Goal: Information Seeking & Learning: Learn about a topic

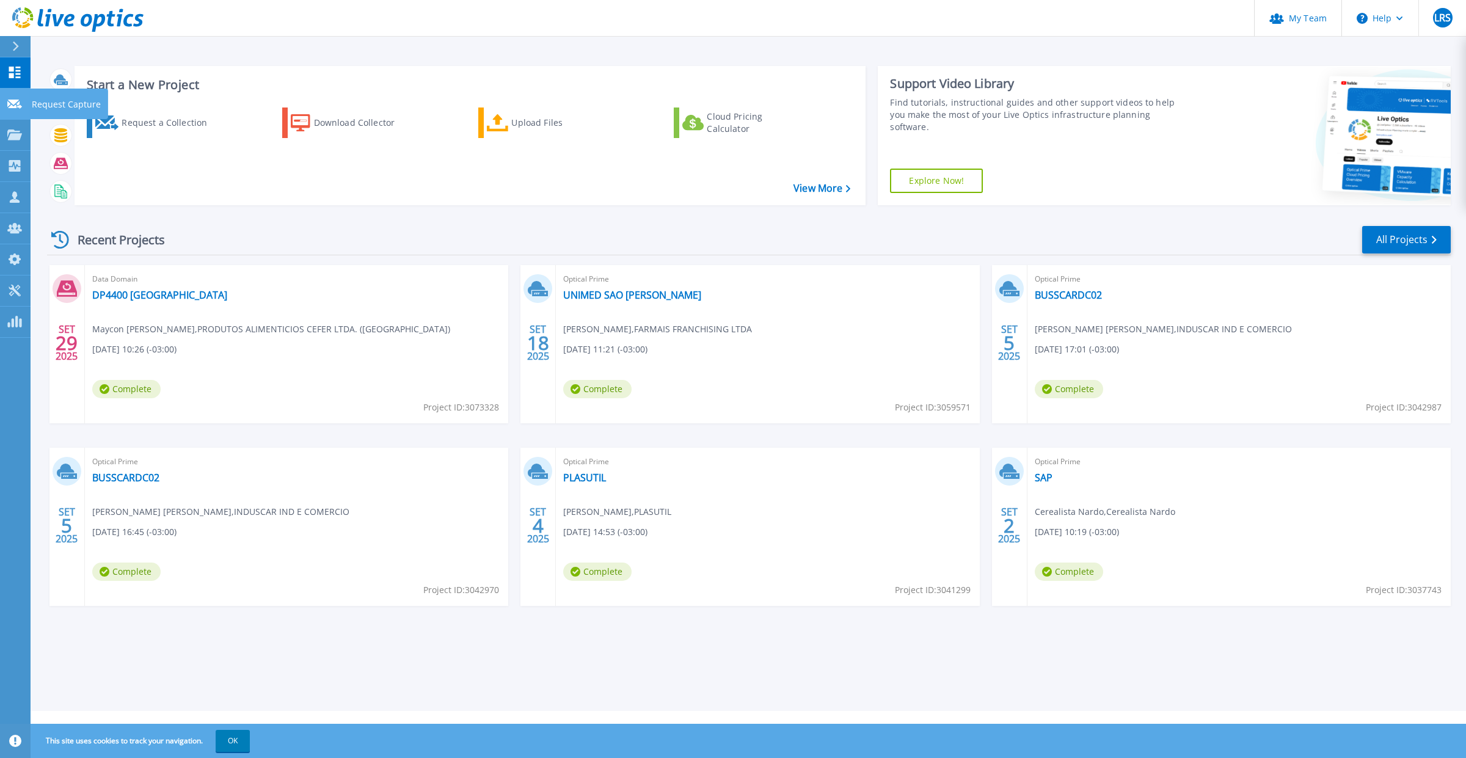
click at [14, 104] on icon at bounding box center [14, 104] width 15 height 9
click at [4, 131] on link "Projects Projects" at bounding box center [15, 135] width 31 height 31
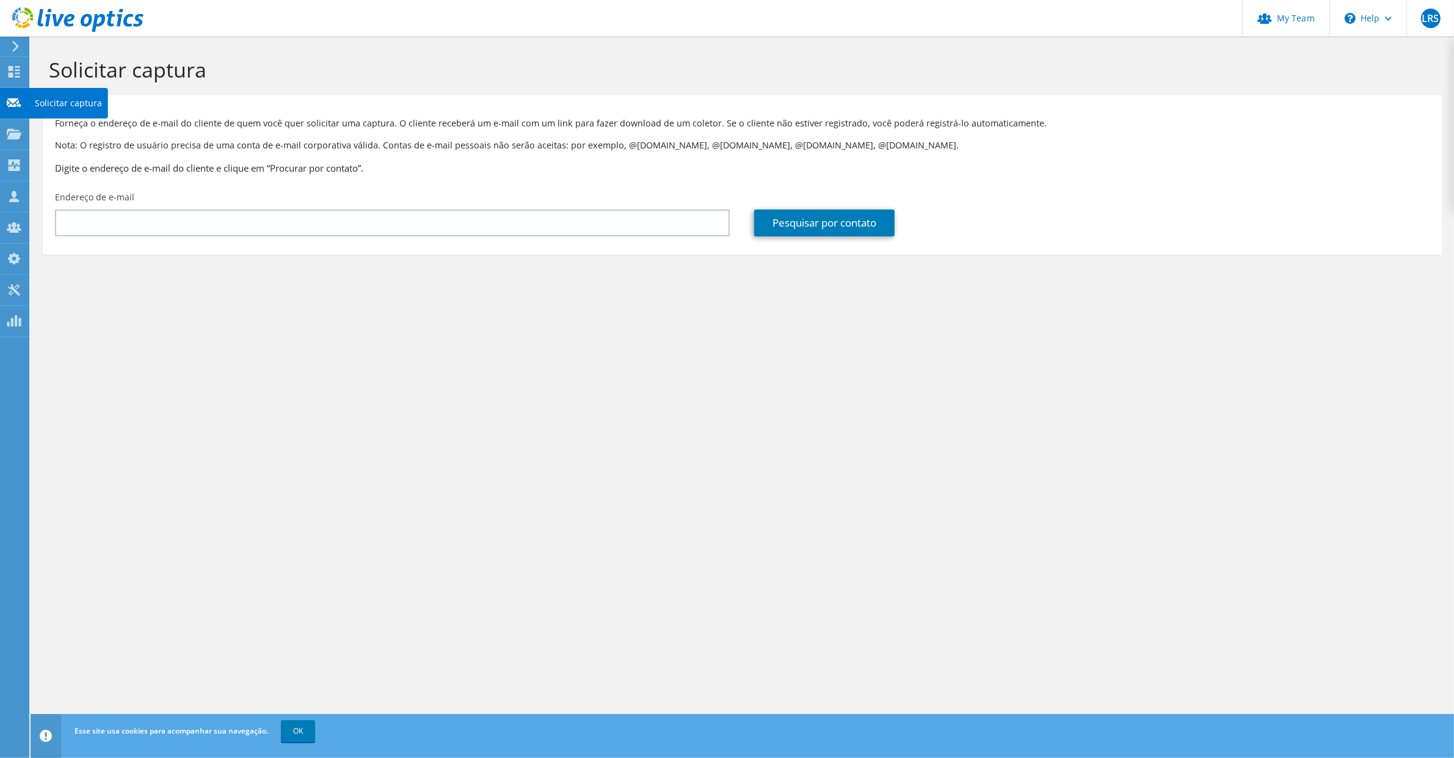
click at [12, 131] on icon at bounding box center [14, 134] width 15 height 12
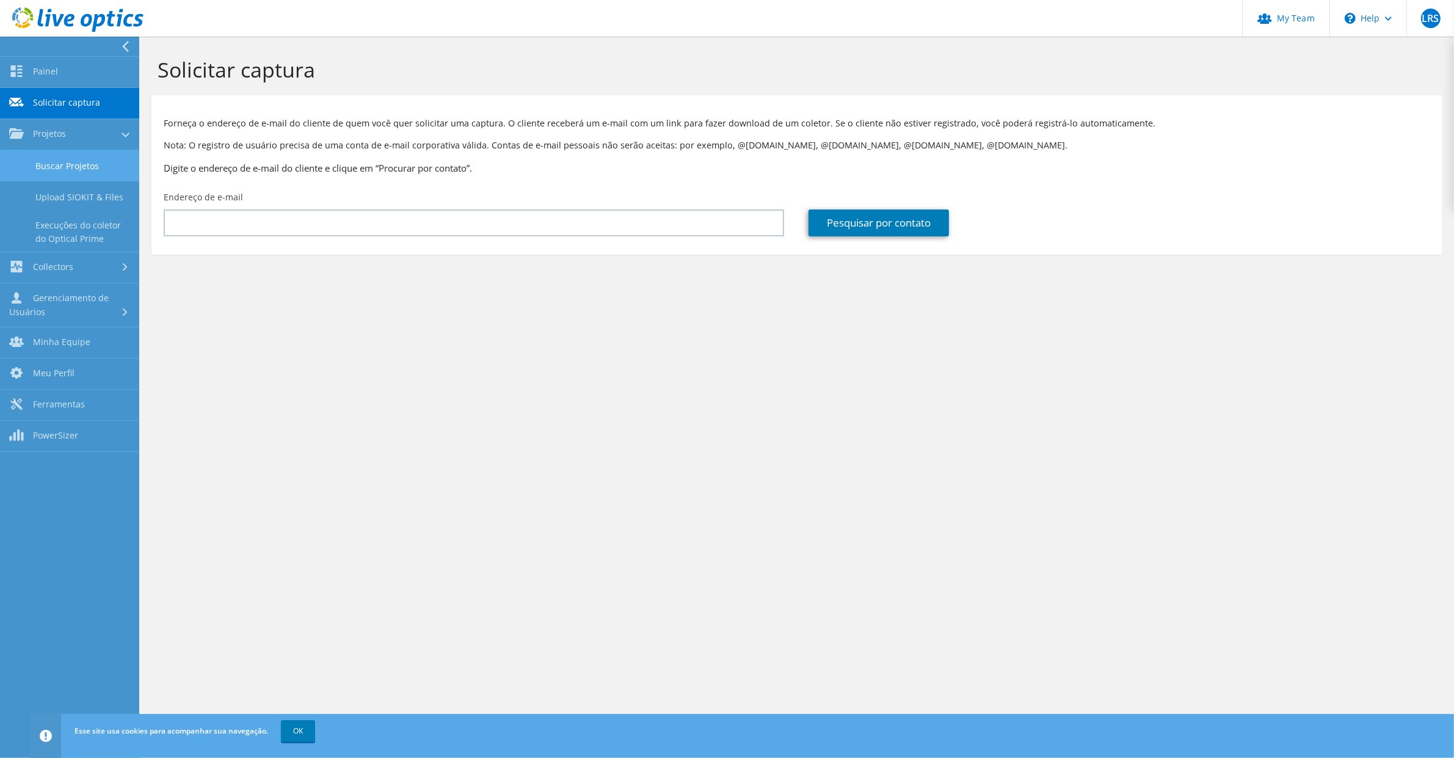
click at [69, 167] on link "Buscar Projetos" at bounding box center [69, 165] width 139 height 31
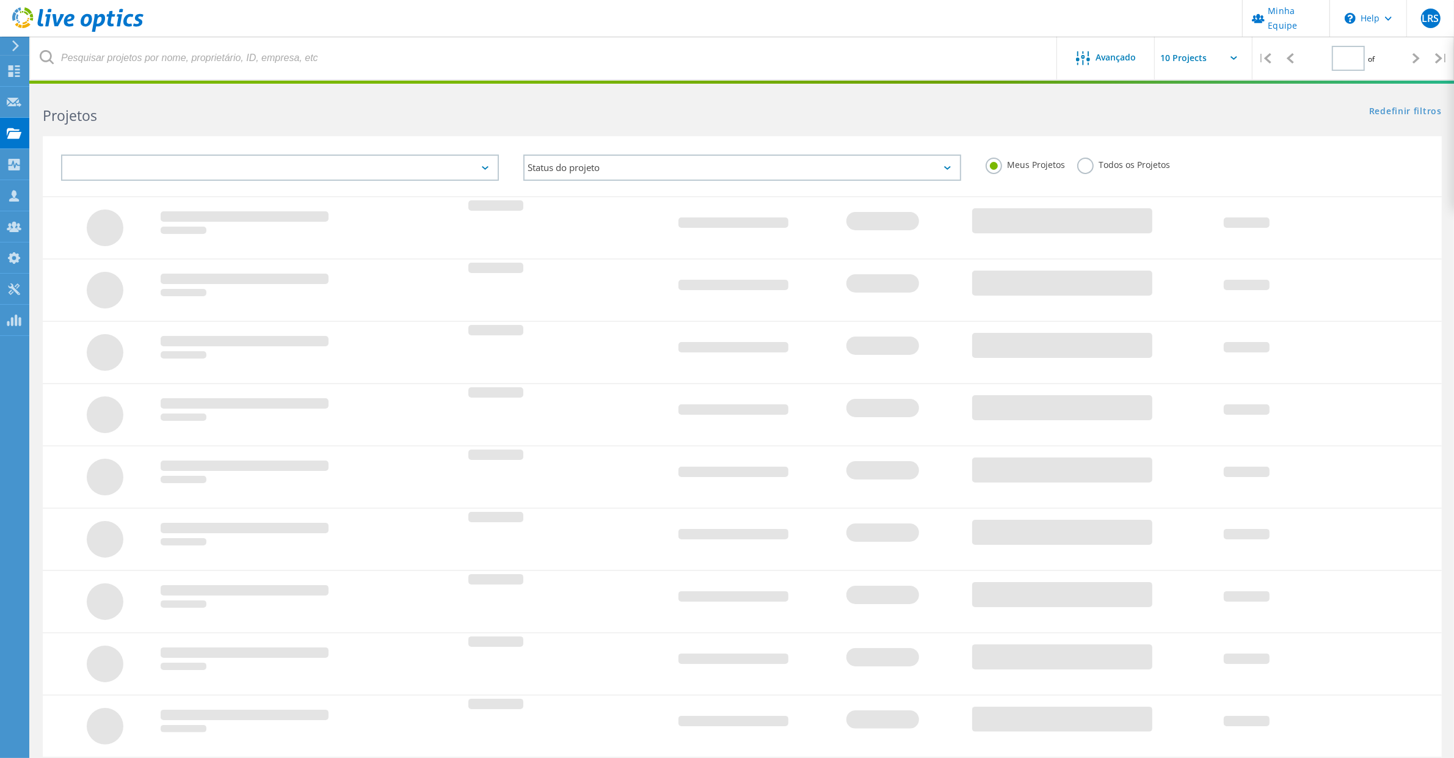
type input "1"
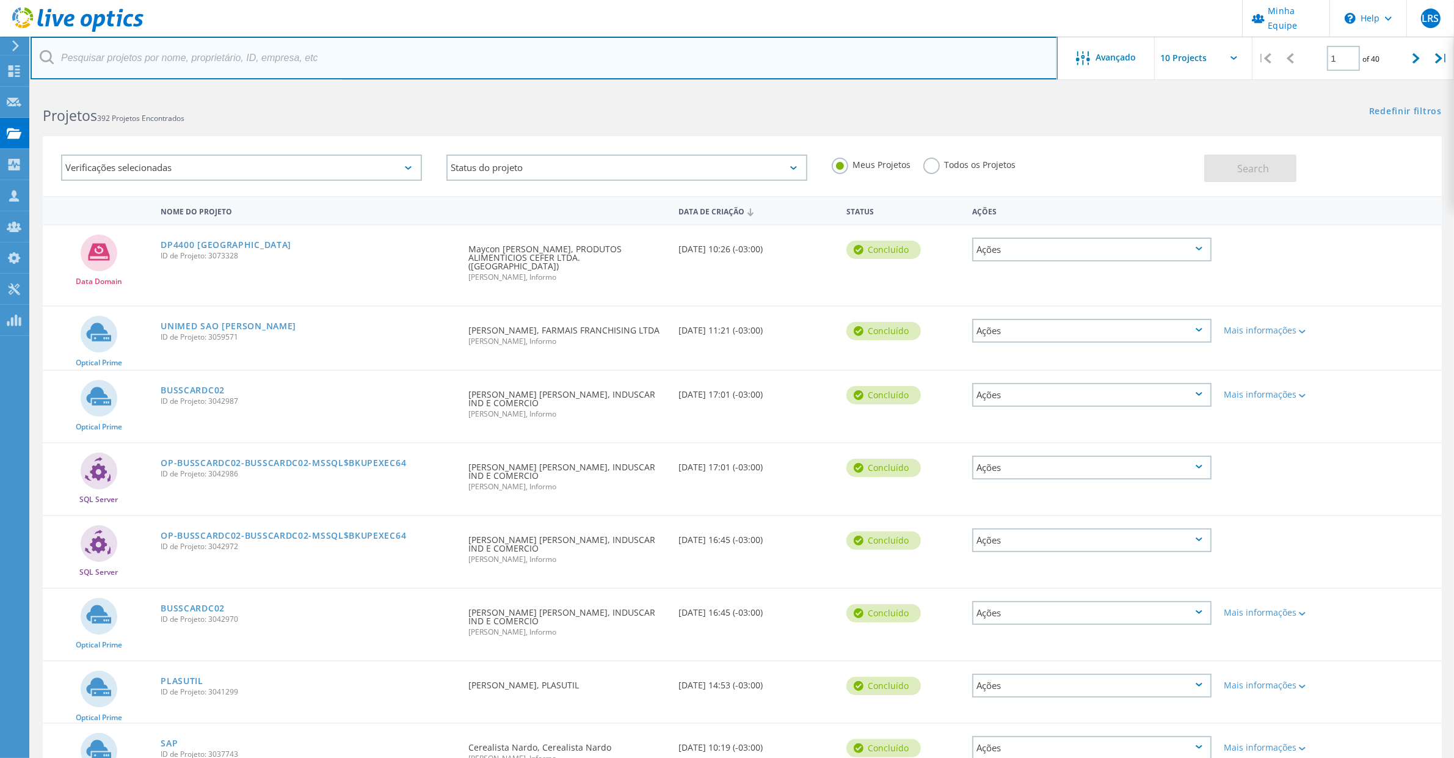
click at [86, 49] on input "text" at bounding box center [544, 58] width 1027 height 43
type input "manfrim"
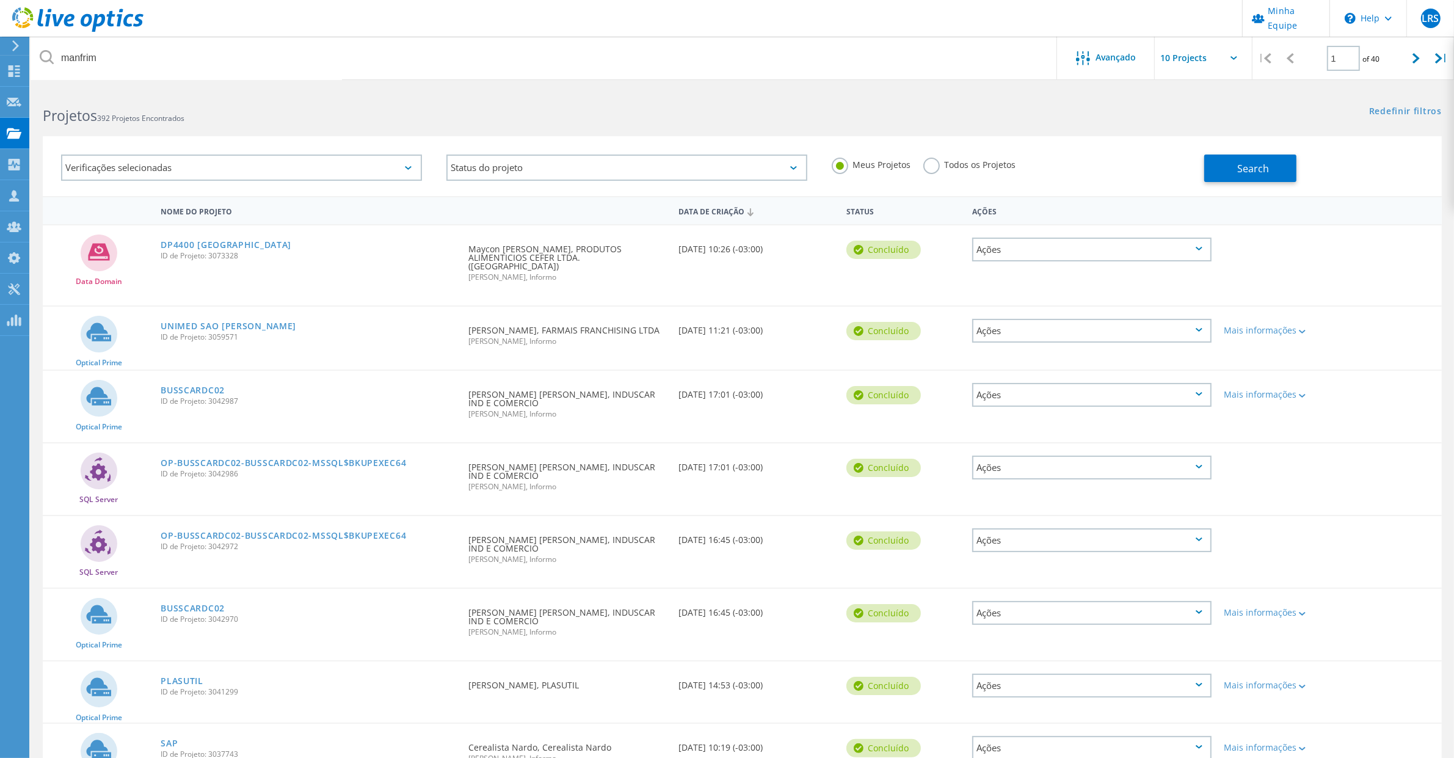
click at [40, 57] on icon at bounding box center [47, 57] width 14 height 14
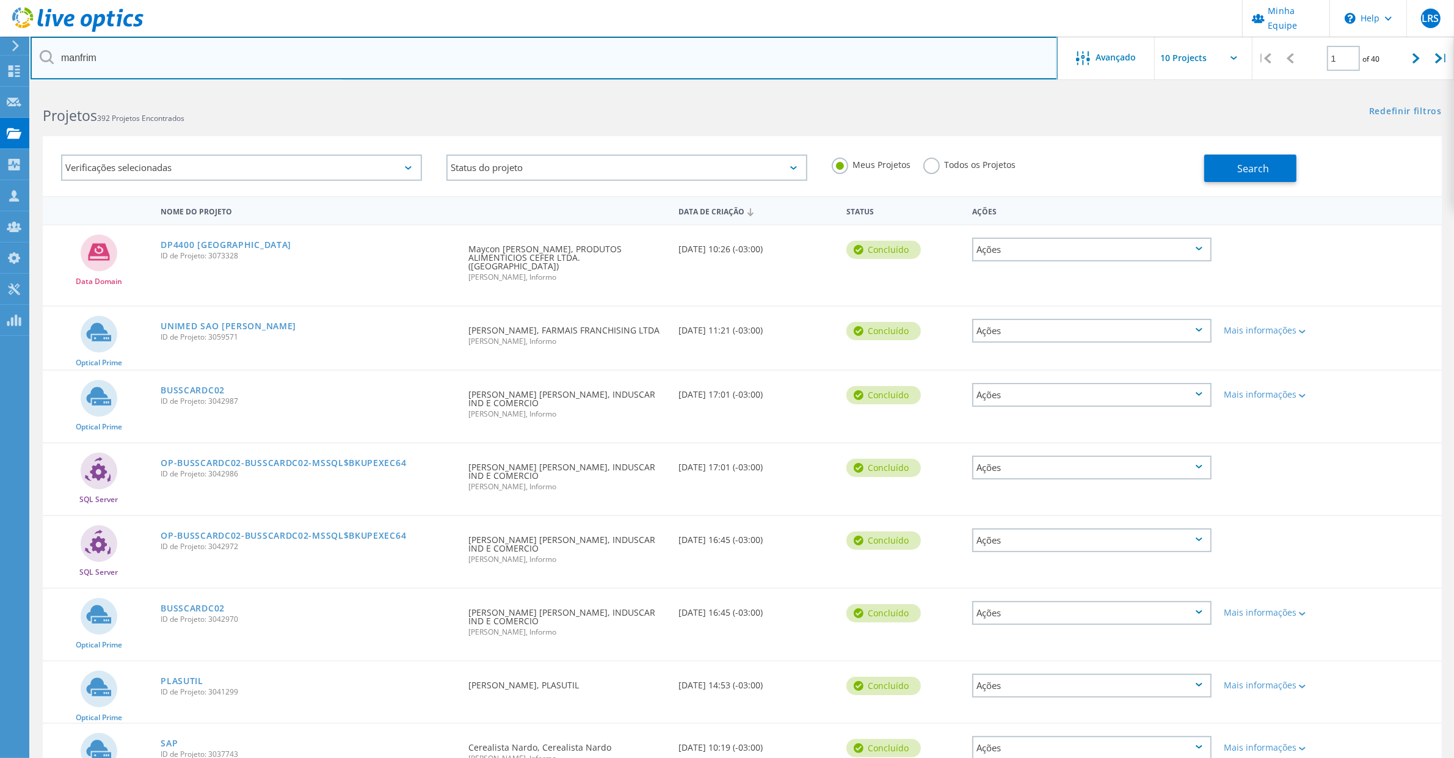
click at [111, 71] on input "manfrim" at bounding box center [544, 58] width 1027 height 43
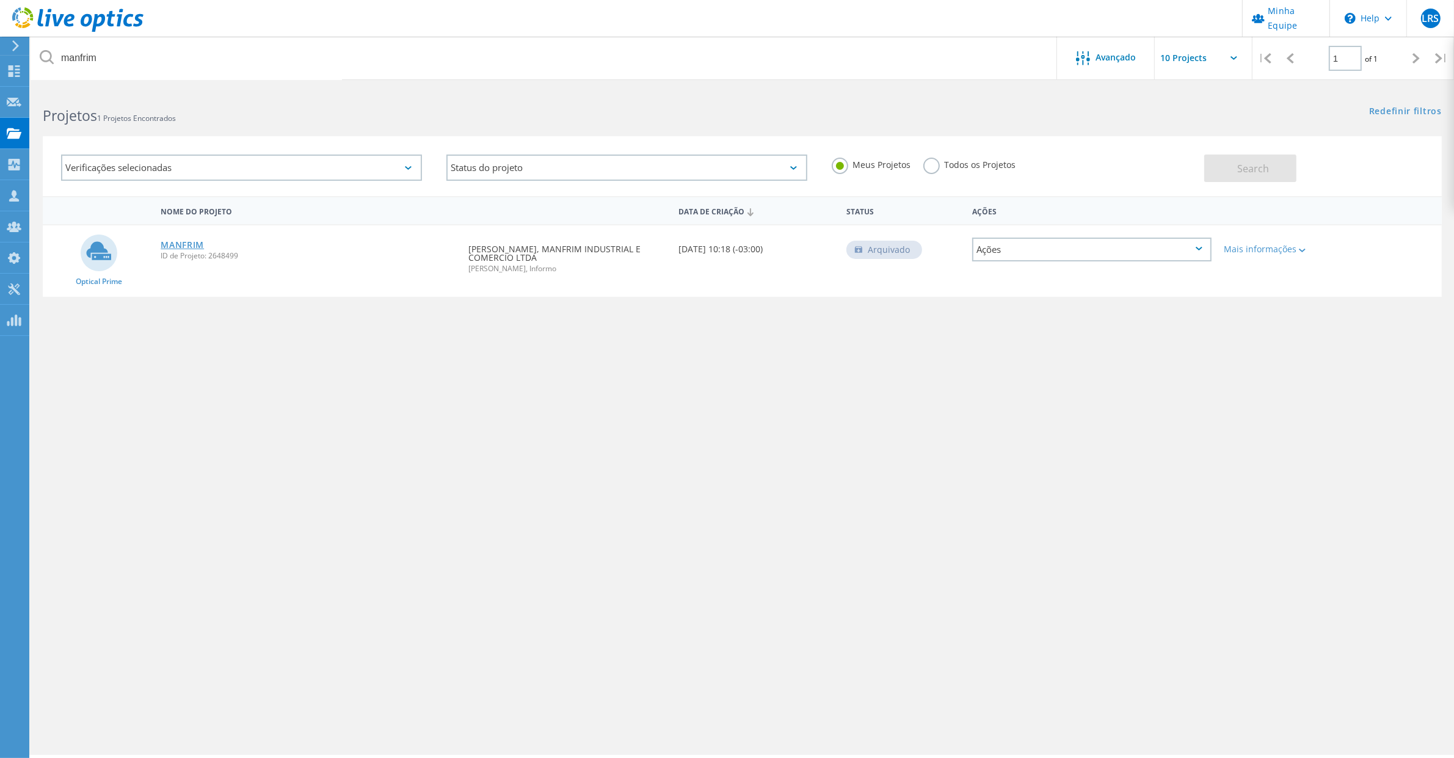
click at [173, 242] on link "MANFRIM" at bounding box center [182, 245] width 43 height 9
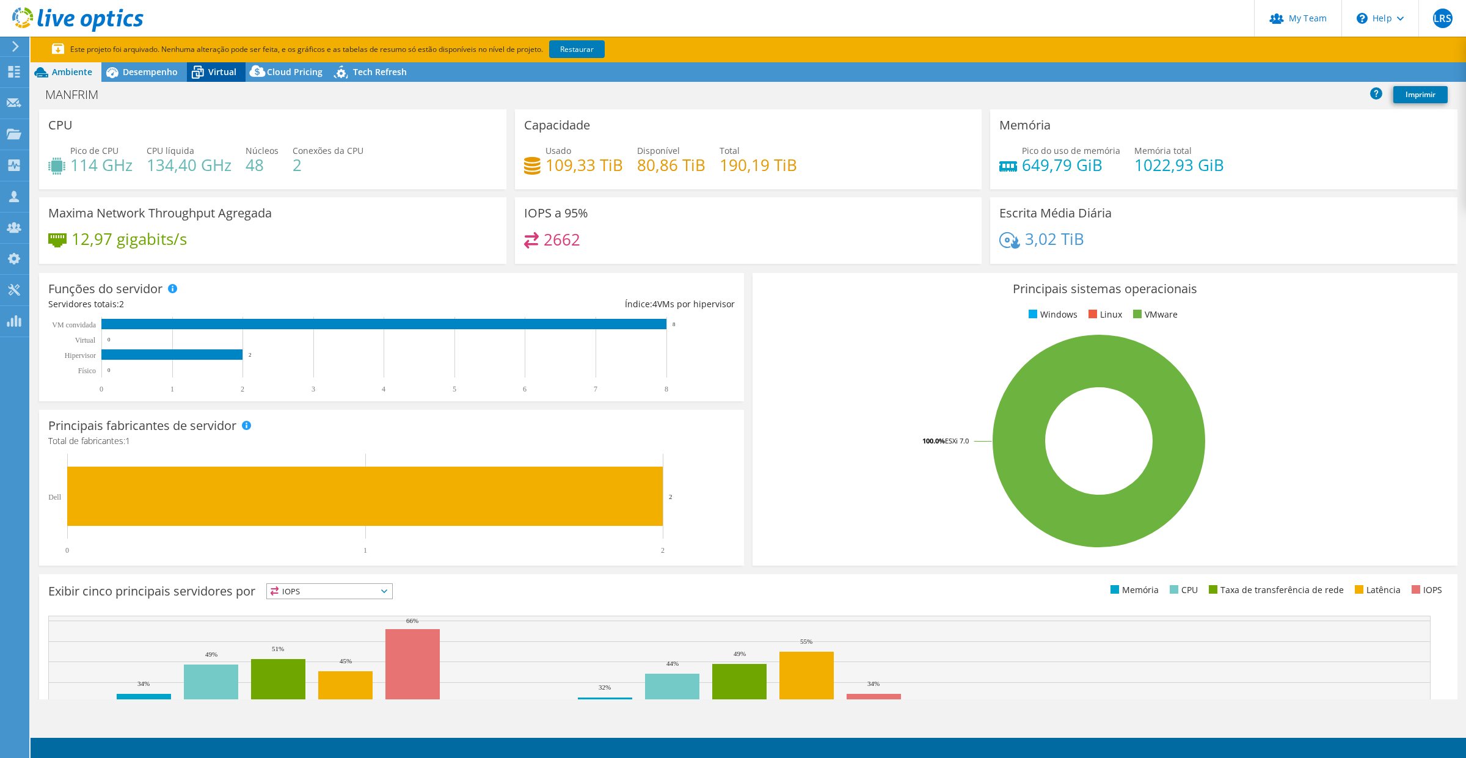
select select "SouthAmerica"
select select "USD"
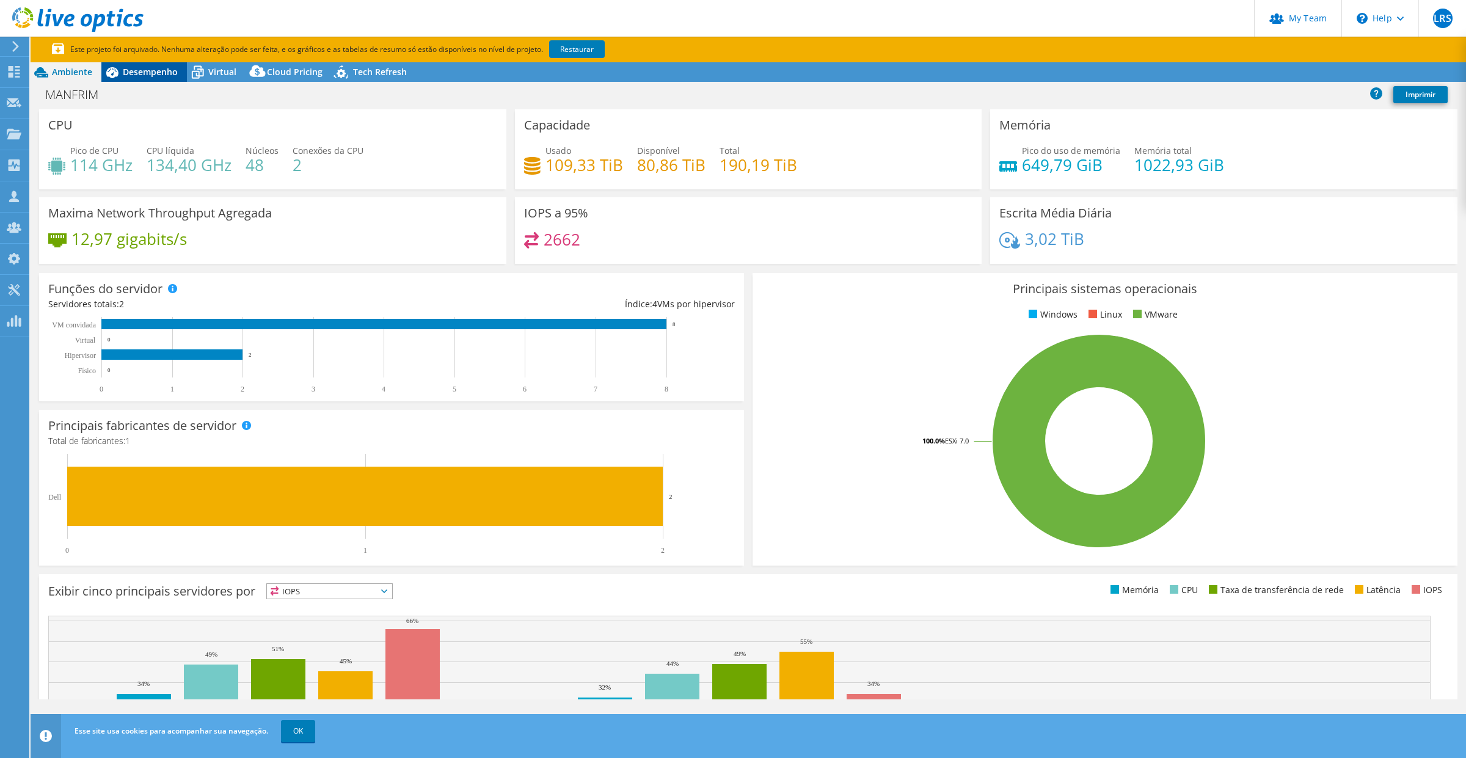
click at [156, 68] on span "Desempenho" at bounding box center [150, 72] width 55 height 12
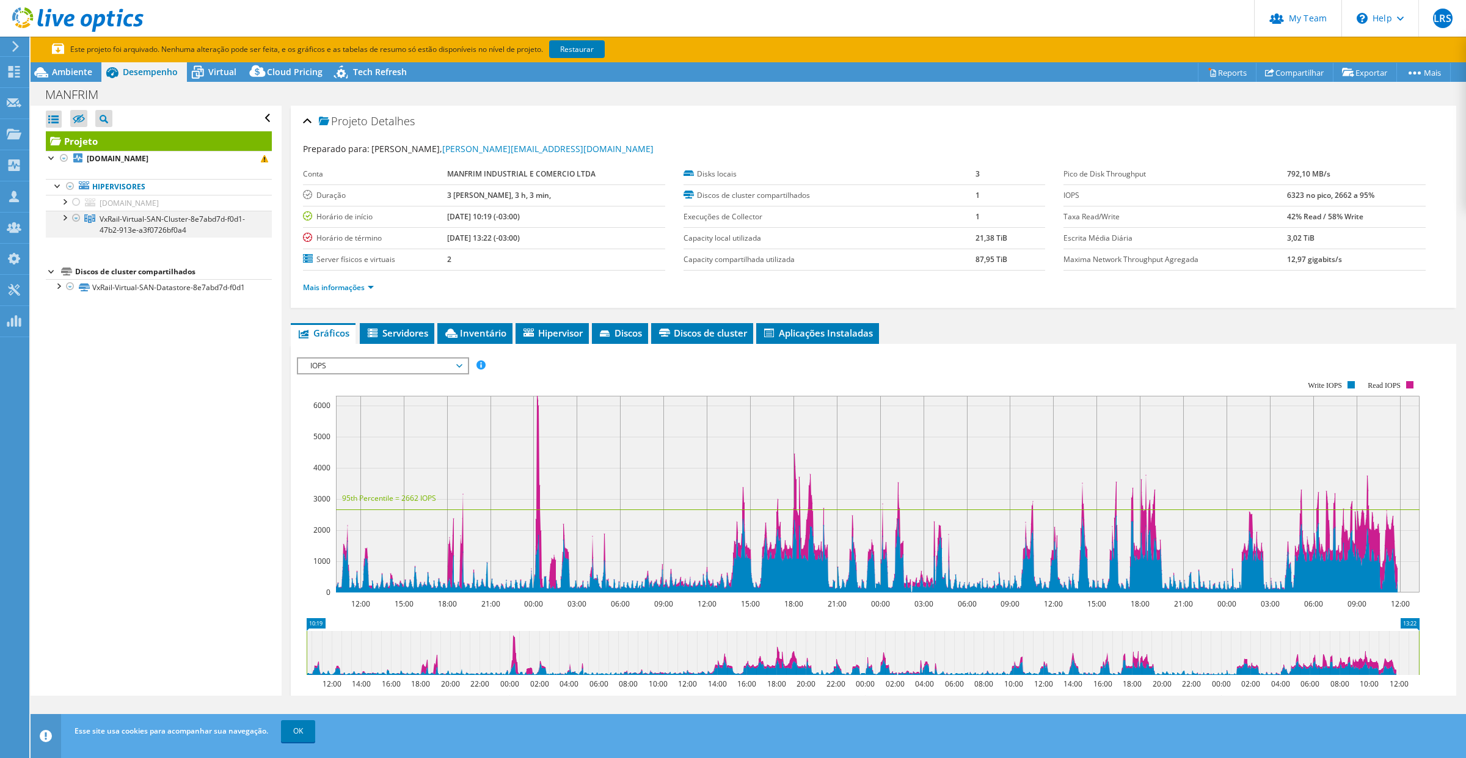
click at [59, 214] on div at bounding box center [64, 217] width 12 height 12
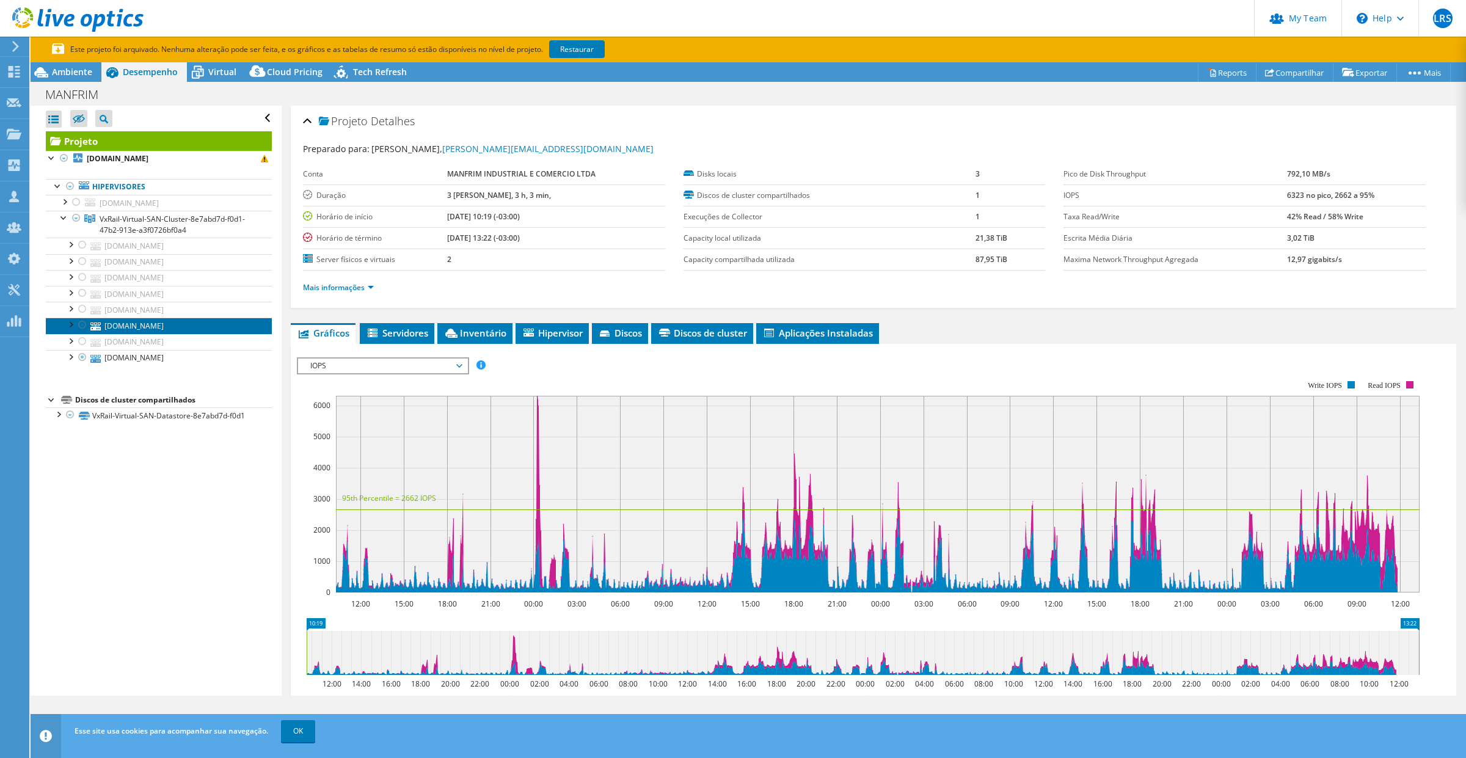
click at [217, 328] on link "[DOMAIN_NAME]" at bounding box center [159, 326] width 226 height 16
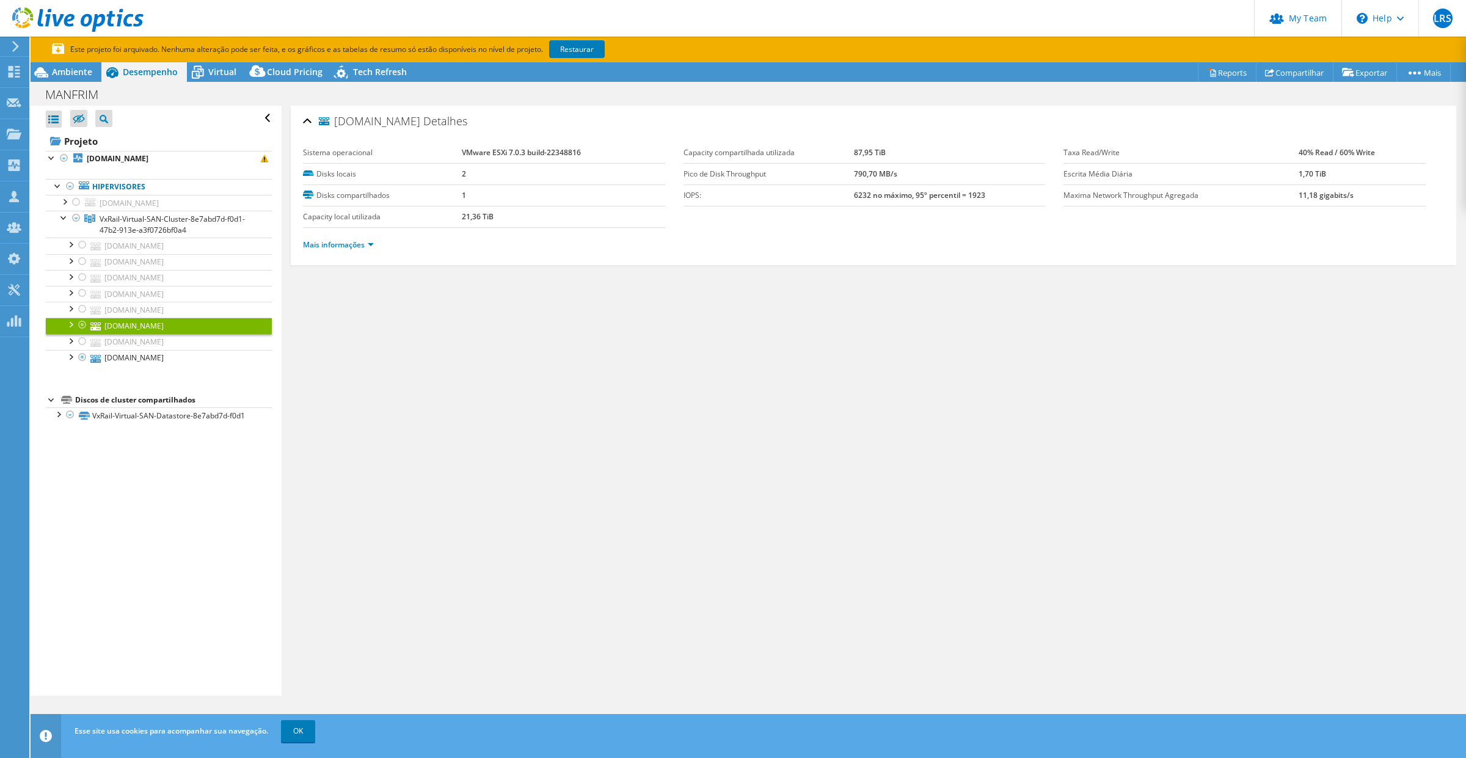
click at [371, 239] on li "Mais informações" at bounding box center [342, 244] width 78 height 13
click at [370, 246] on link "Mais informações" at bounding box center [338, 244] width 71 height 10
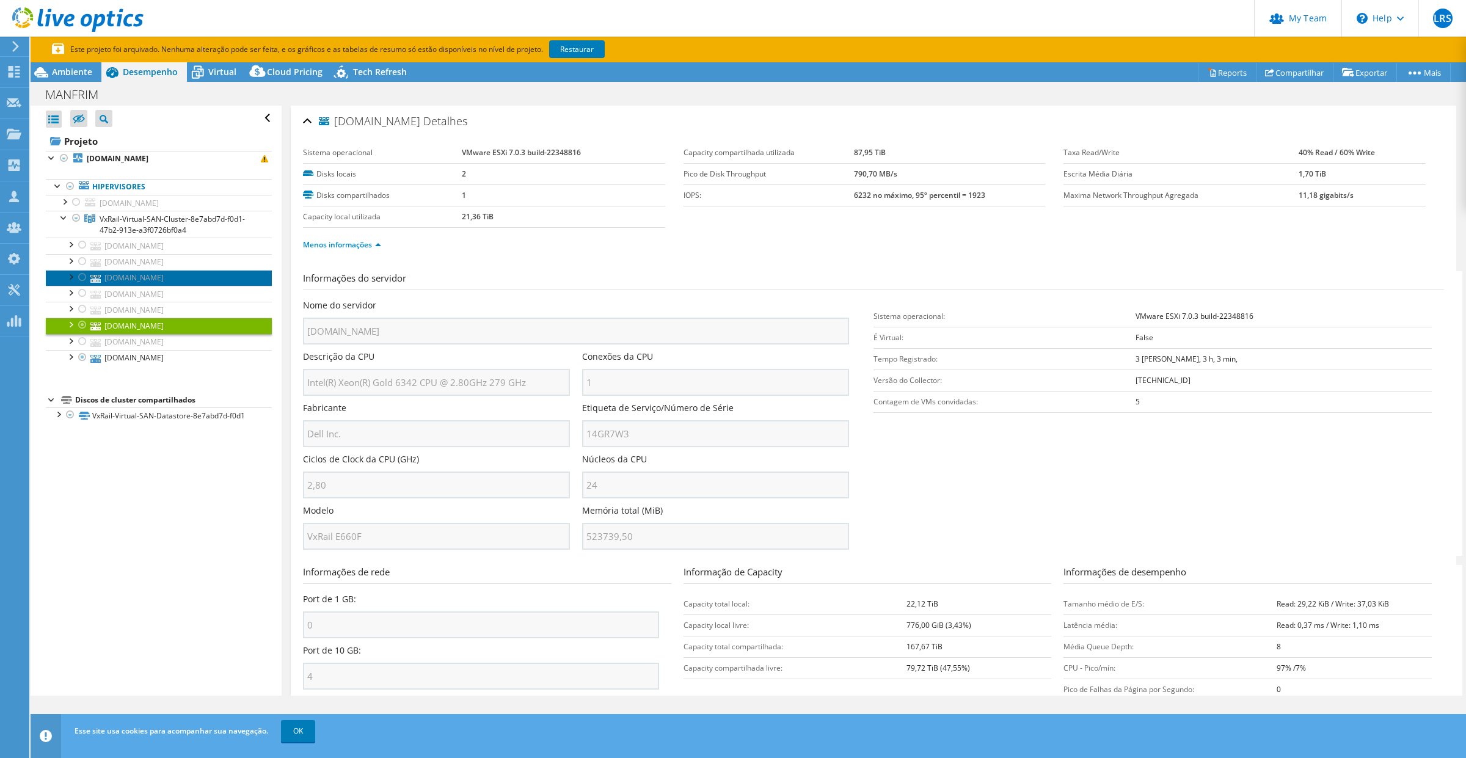
click at [219, 279] on link "[DOMAIN_NAME]" at bounding box center [159, 278] width 226 height 16
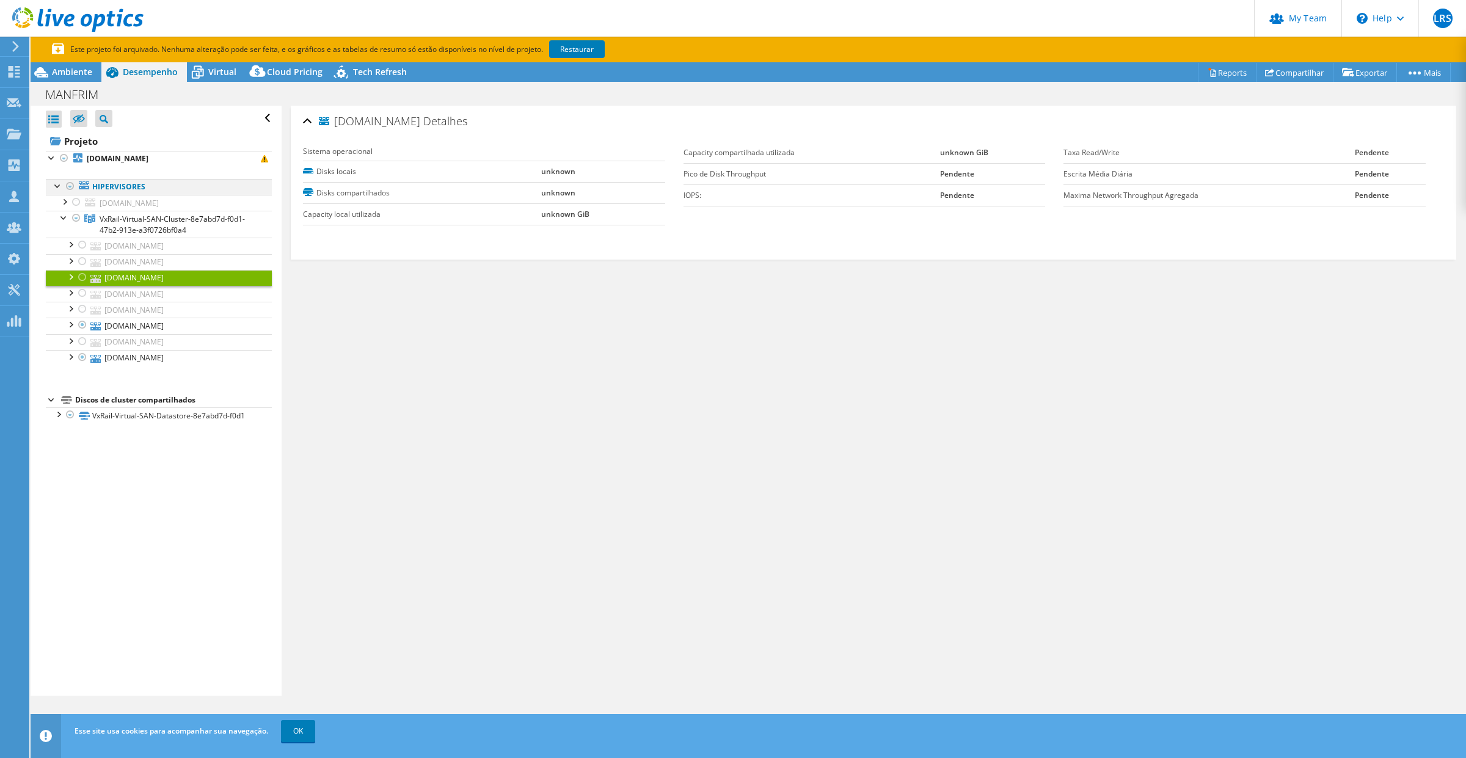
click at [71, 188] on div at bounding box center [70, 186] width 12 height 15
click at [64, 157] on div at bounding box center [64, 158] width 12 height 15
click at [83, 246] on div at bounding box center [82, 245] width 12 height 15
click at [74, 217] on div at bounding box center [76, 218] width 12 height 15
click at [564, 51] on link "Restaurar" at bounding box center [577, 49] width 56 height 18
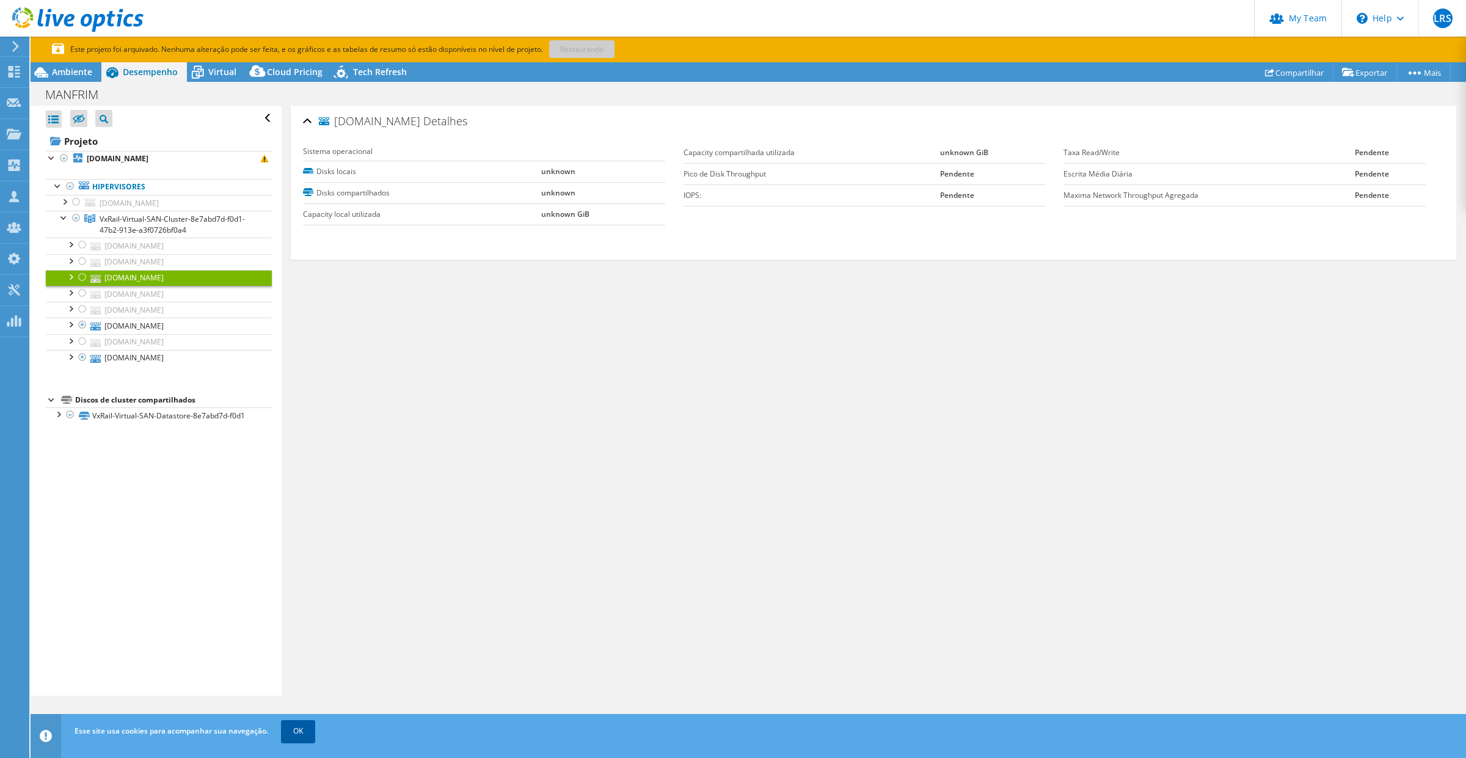
click at [302, 734] on link "OK" at bounding box center [298, 731] width 34 height 22
